Goal: Task Accomplishment & Management: Use online tool/utility

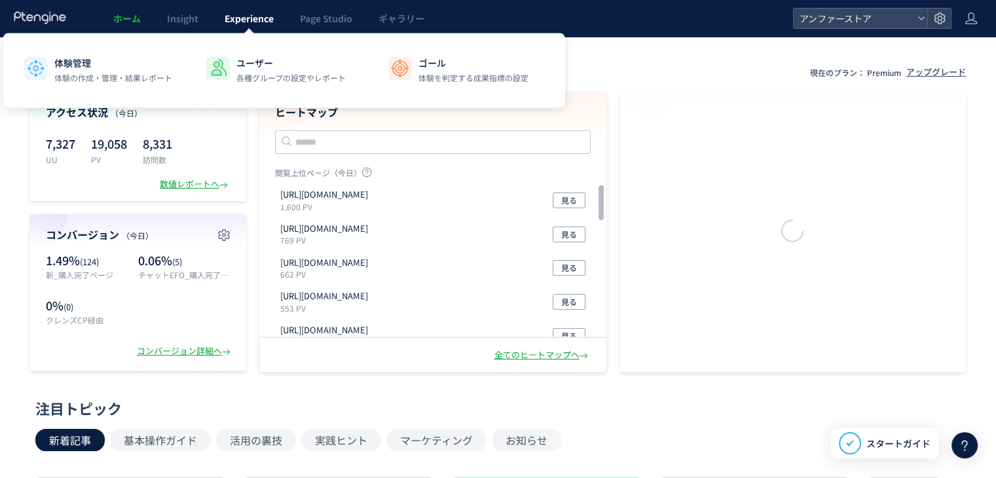
click at [257, 22] on span "Experience" at bounding box center [249, 18] width 49 height 13
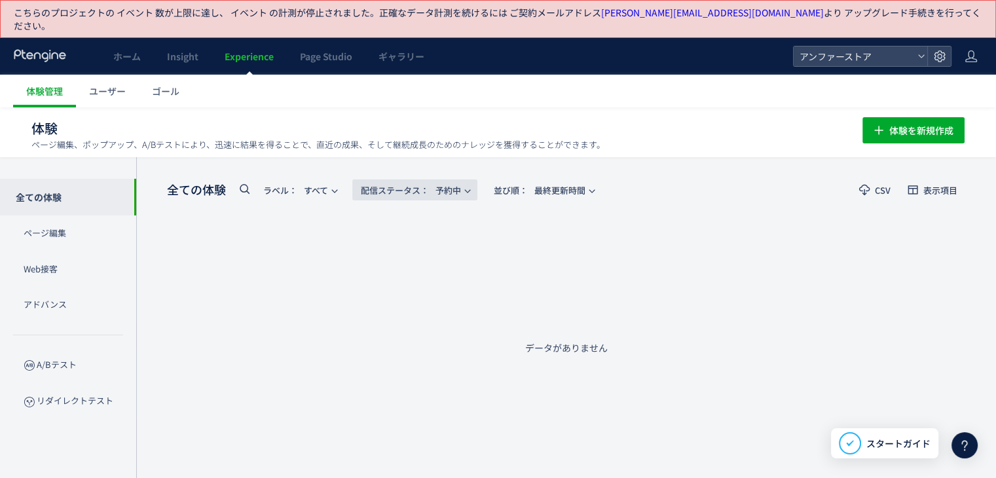
click at [441, 179] on span "配信ステータス​： 予約中" at bounding box center [411, 190] width 100 height 22
click at [428, 210] on li "すべて" at bounding box center [418, 214] width 54 height 24
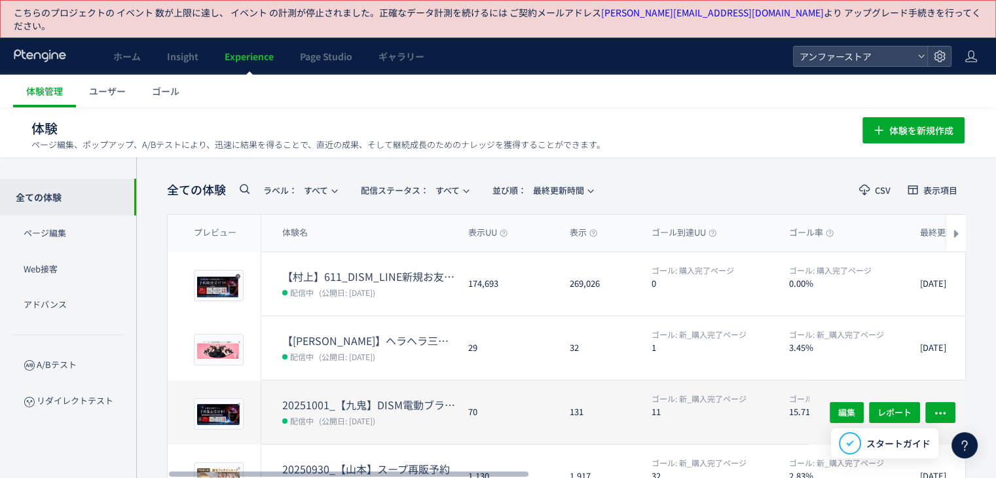
click at [434, 397] on dt "20251001_【九鬼】DISM電動ブラシ予約CP" at bounding box center [369, 404] width 175 height 15
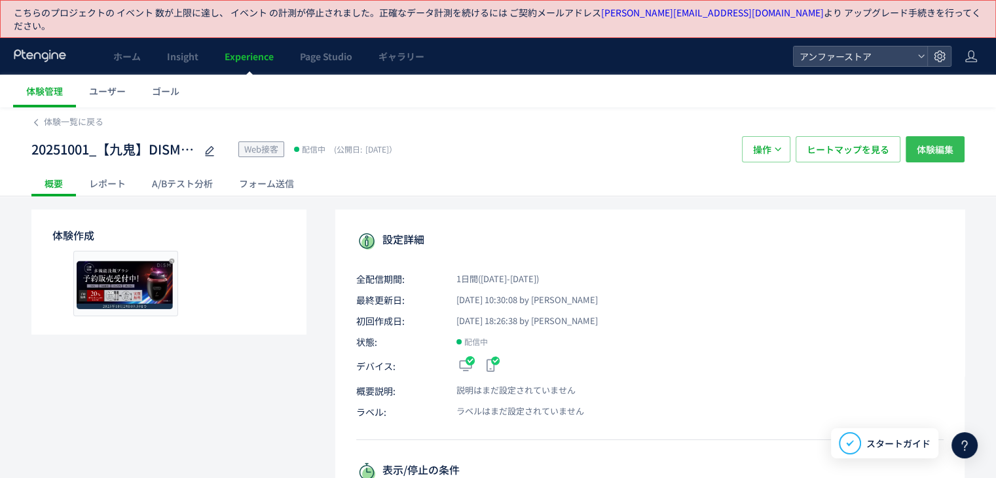
click at [932, 141] on span "体験編集" at bounding box center [934, 149] width 37 height 26
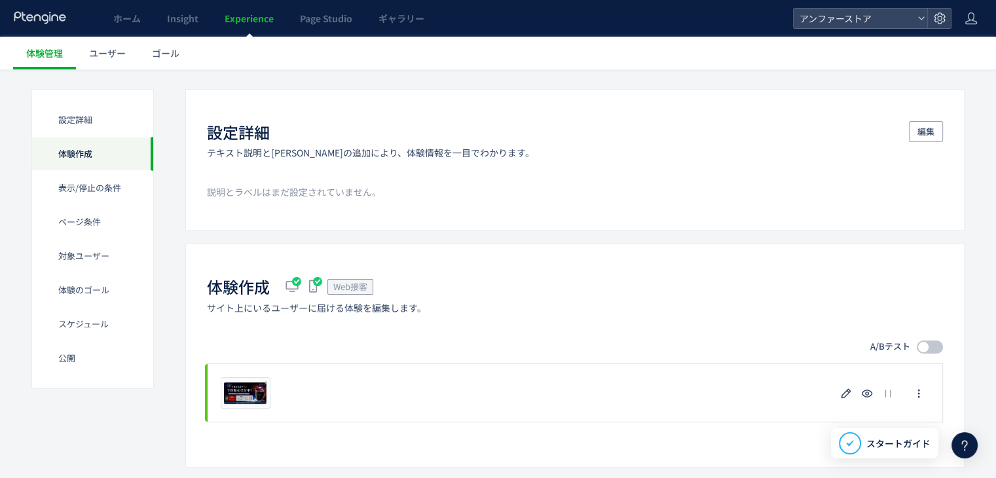
scroll to position [196, 0]
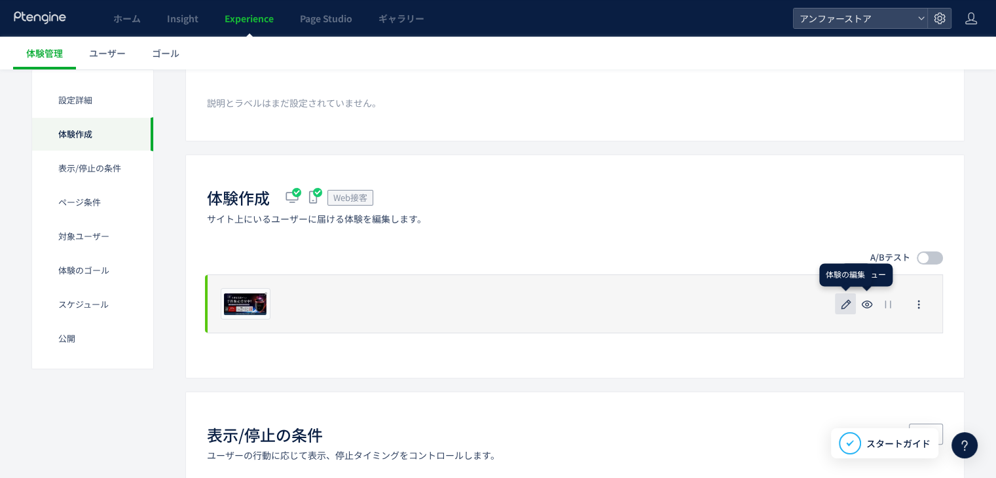
click at [844, 297] on icon "button" at bounding box center [846, 305] width 16 height 16
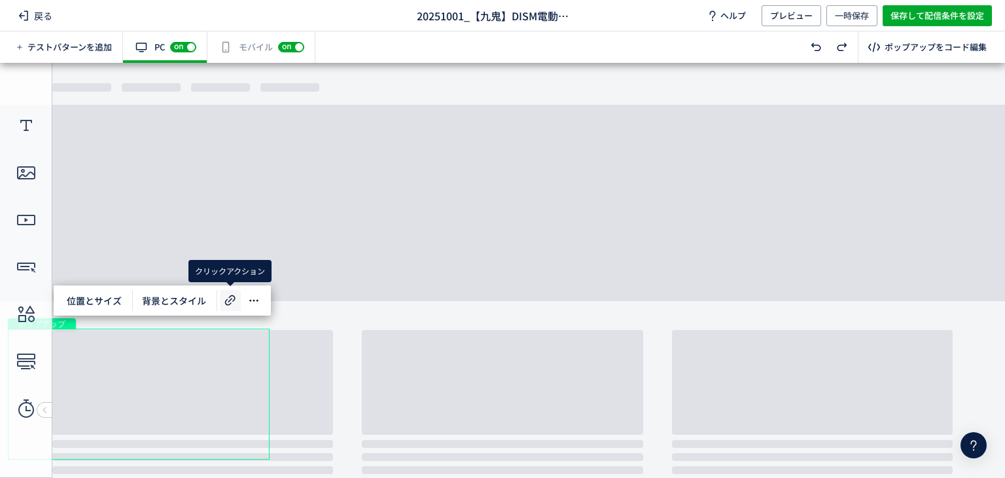
click at [236, 295] on icon at bounding box center [231, 301] width 16 height 16
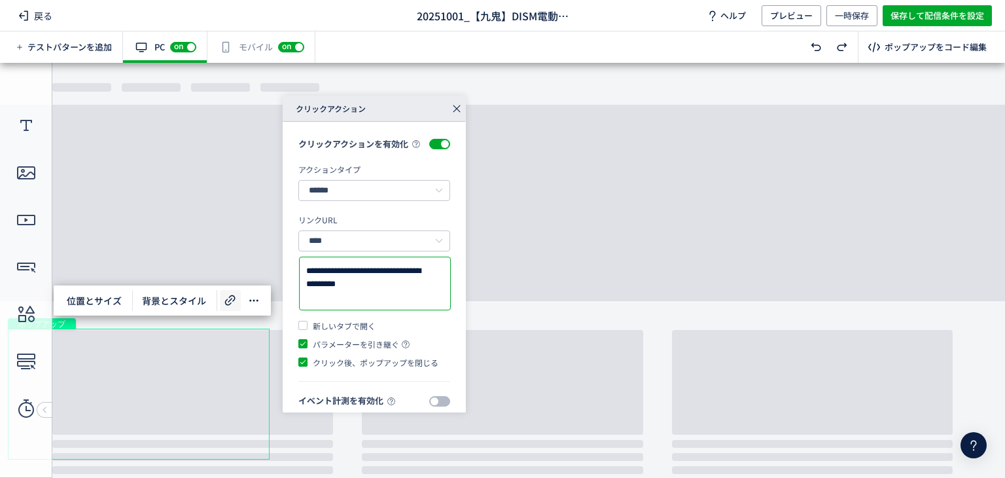
click at [370, 303] on textarea "**********" at bounding box center [374, 283] width 137 height 39
click at [256, 46] on div "有効な編集箇所が確認されません モバイル off on" at bounding box center [262, 46] width 108 height 31
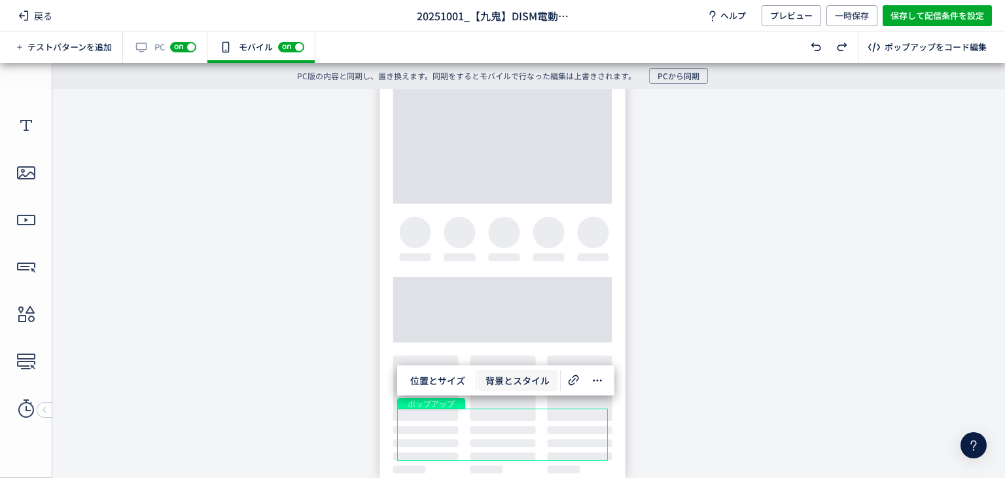
click at [507, 383] on span "背景とスタイル" at bounding box center [518, 380] width 80 height 21
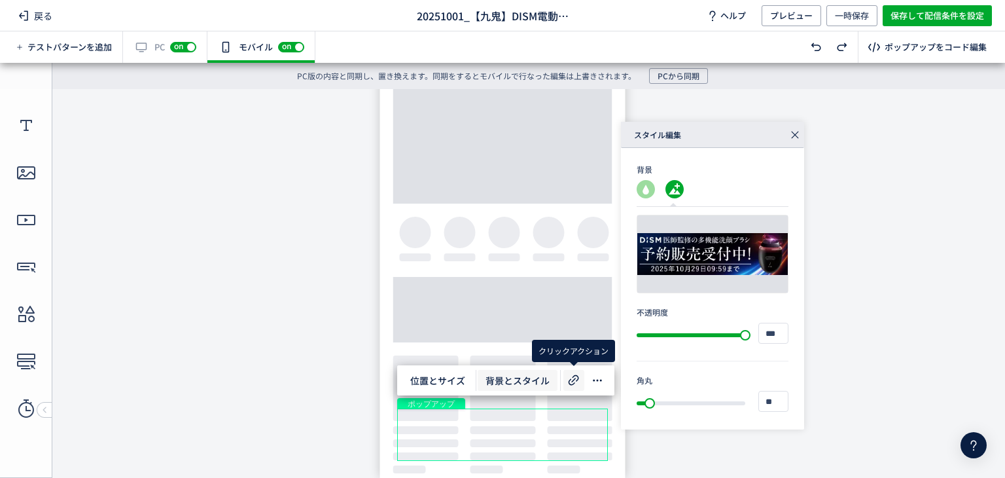
click at [579, 382] on icon at bounding box center [574, 380] width 16 height 16
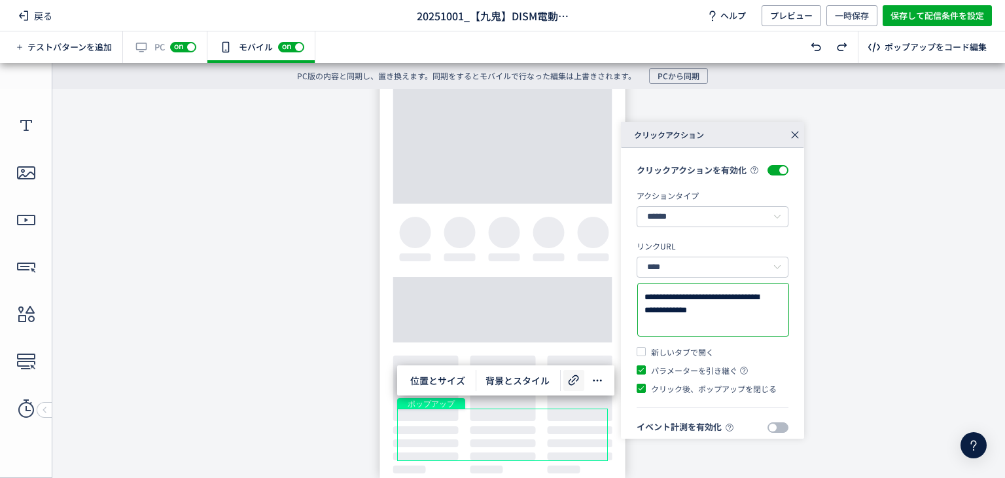
click at [723, 322] on textarea "**********" at bounding box center [713, 310] width 137 height 39
paste textarea
type textarea "**********"
click at [919, 17] on span "保存して配信条件を設定" at bounding box center [938, 15] width 94 height 21
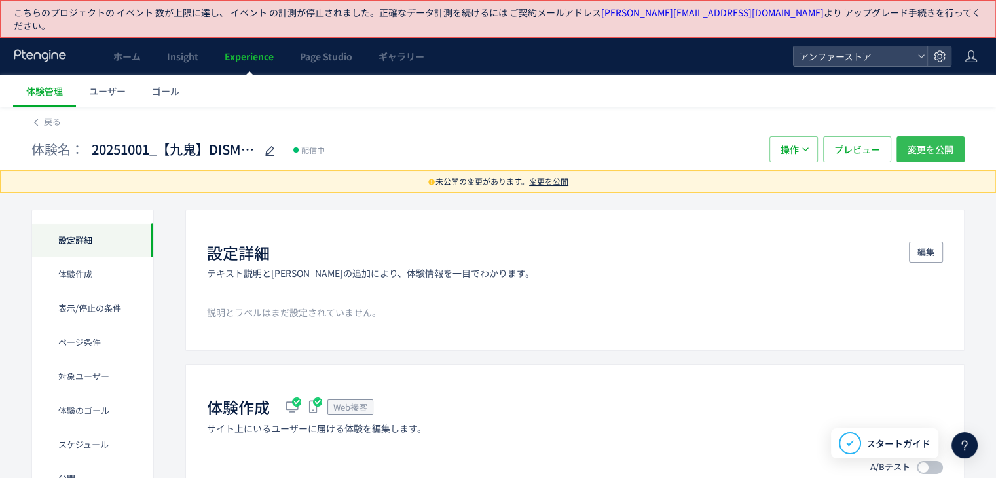
click at [933, 136] on span "変更を公開" at bounding box center [930, 149] width 46 height 26
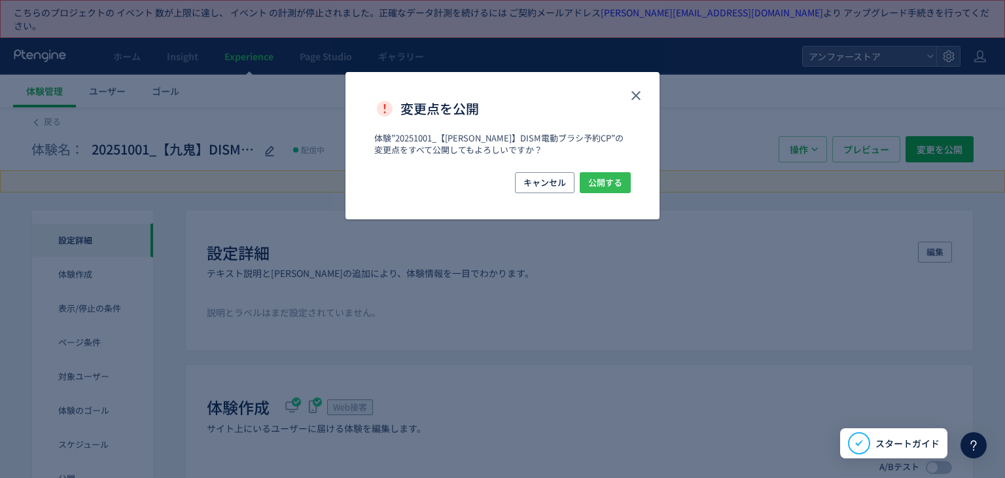
click at [617, 183] on span "公開する" at bounding box center [605, 182] width 34 height 21
